Goal: Submit feedback/report problem

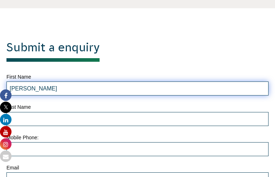
type input "[PERSON_NAME]"
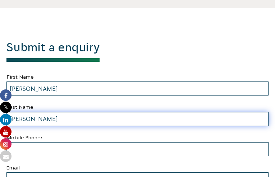
type input "[PERSON_NAME]"
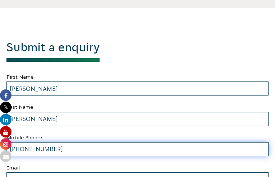
type input "[PHONE_NUMBER]"
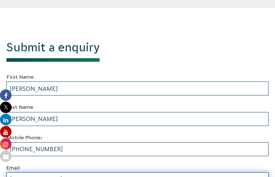
type input "[EMAIL_ADDRESS]"
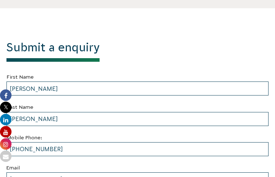
type input "Dobster"
type input "Minor spelling concern"
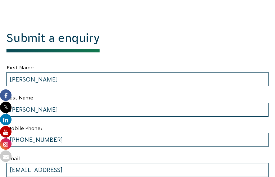
type input "Coppervile"
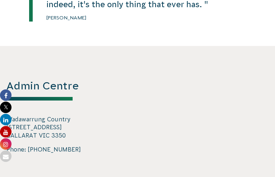
type input "[EMAIL_ADDRESS]"
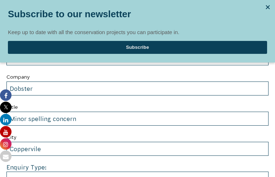
scroll to position [28, 0]
type textarea "Just a quick heads-up-- "hands" might need spellchecking. A tool like [DOMAIN_N…"
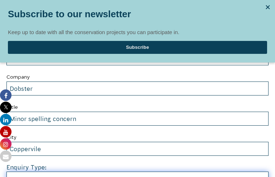
select select "Partnering on conservation and community projects"
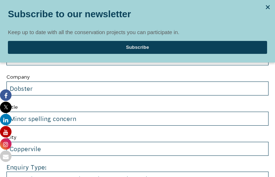
select select "Yes"
